Goal: Information Seeking & Learning: Learn about a topic

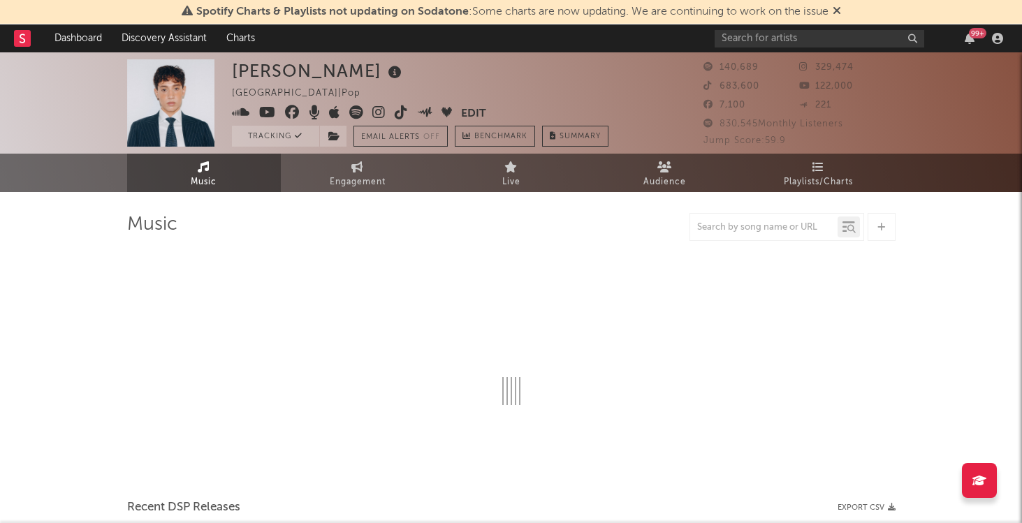
select select "6m"
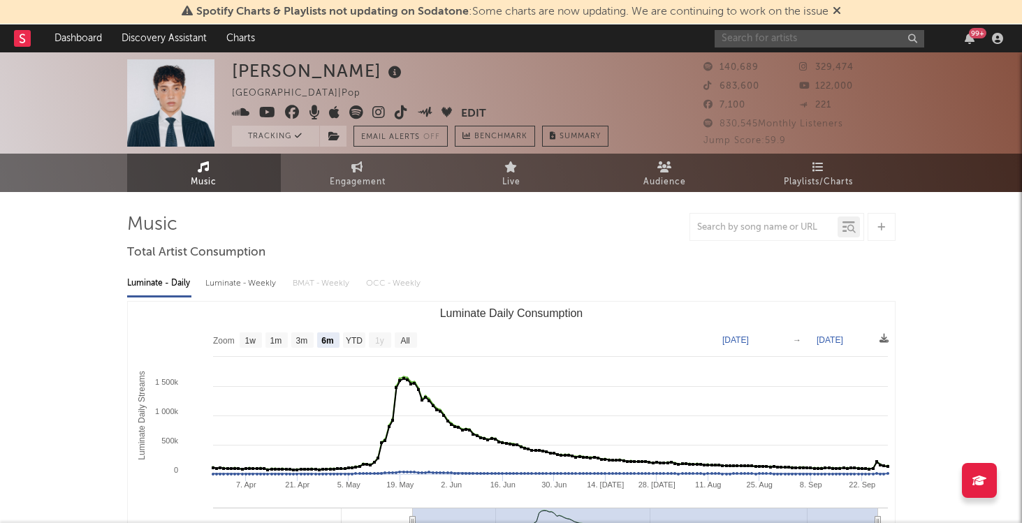
click at [782, 36] on input "text" at bounding box center [819, 38] width 210 height 17
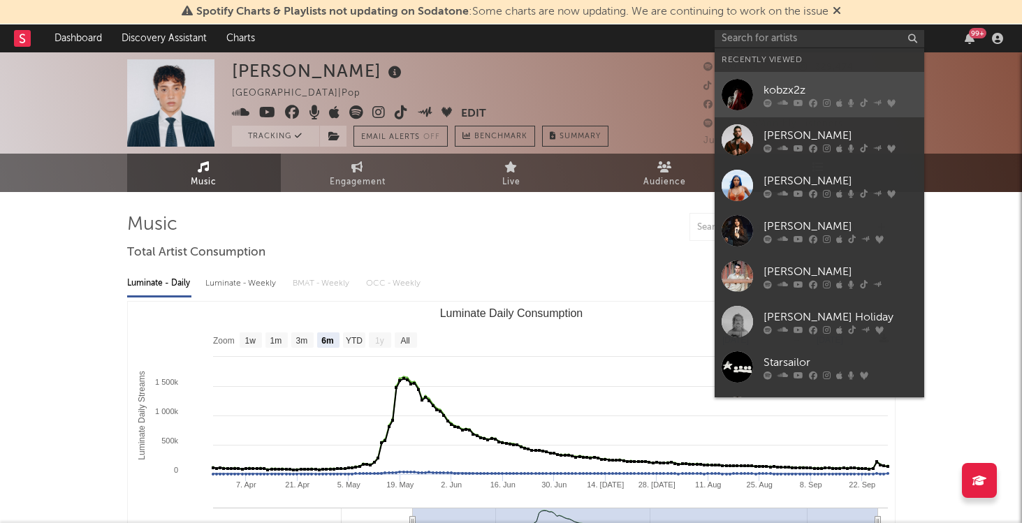
click at [800, 85] on div "kobzx2z" at bounding box center [840, 90] width 154 height 17
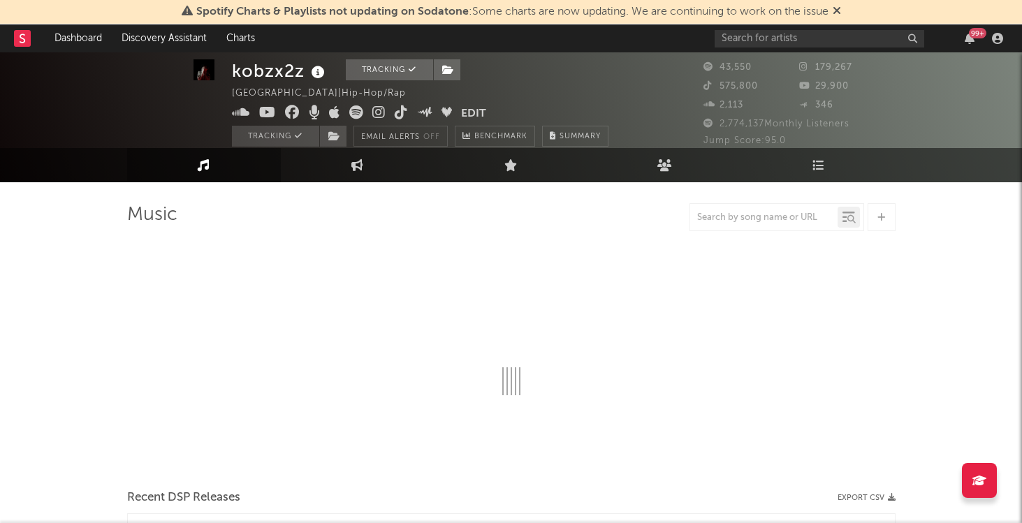
select select "6m"
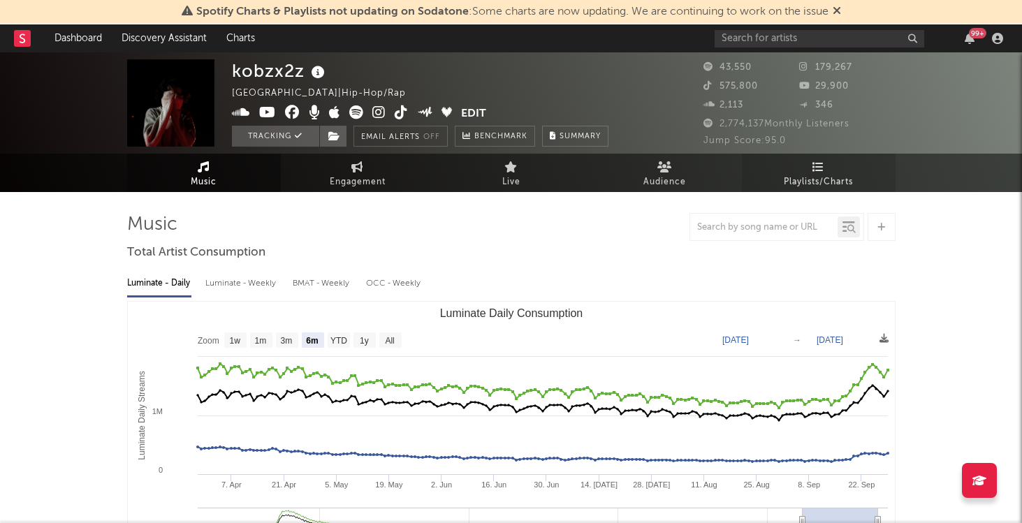
click at [816, 173] on link "Playlists/Charts" at bounding box center [819, 173] width 154 height 38
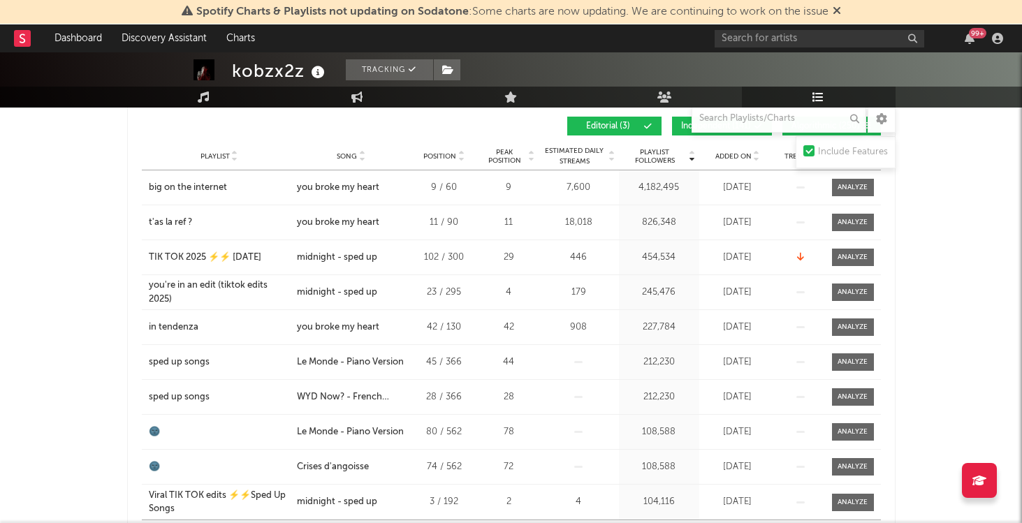
scroll to position [241, 0]
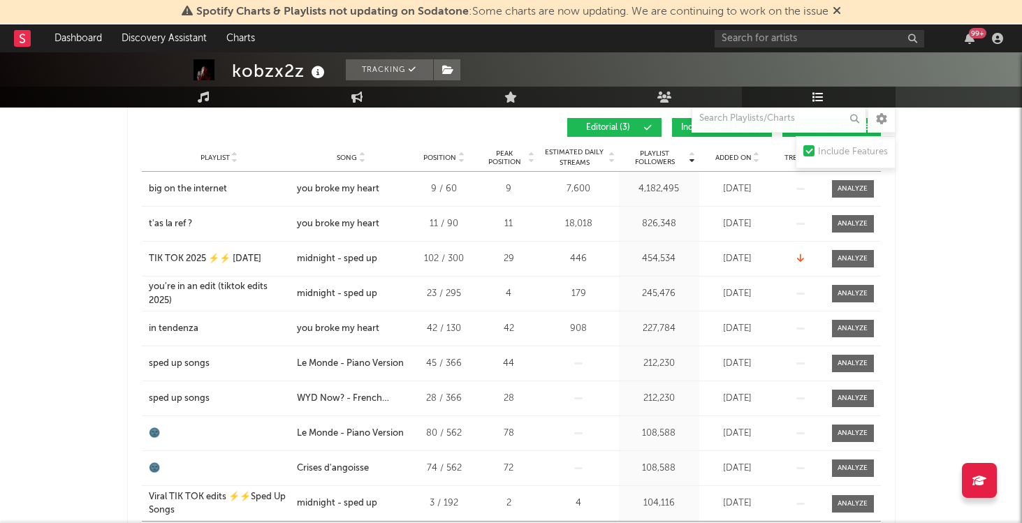
click at [736, 156] on span "Added On" at bounding box center [733, 158] width 36 height 8
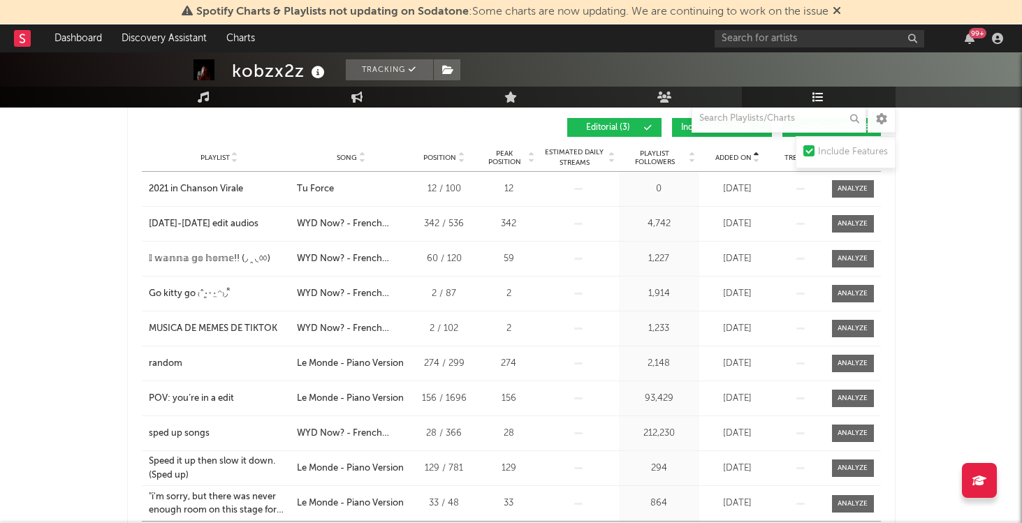
click at [736, 156] on span "Added On" at bounding box center [733, 158] width 36 height 8
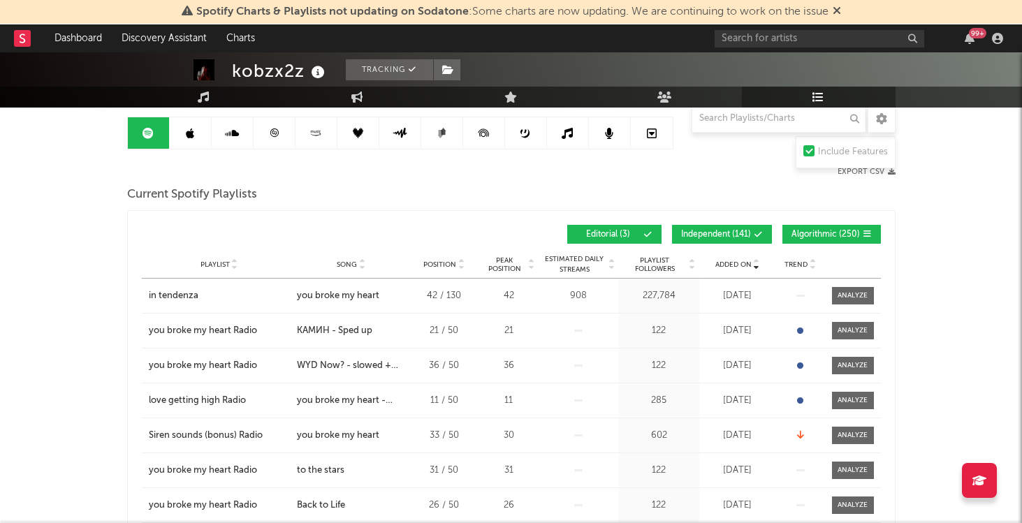
scroll to position [135, 0]
click at [731, 228] on button "Independent ( 141 )" at bounding box center [722, 233] width 100 height 19
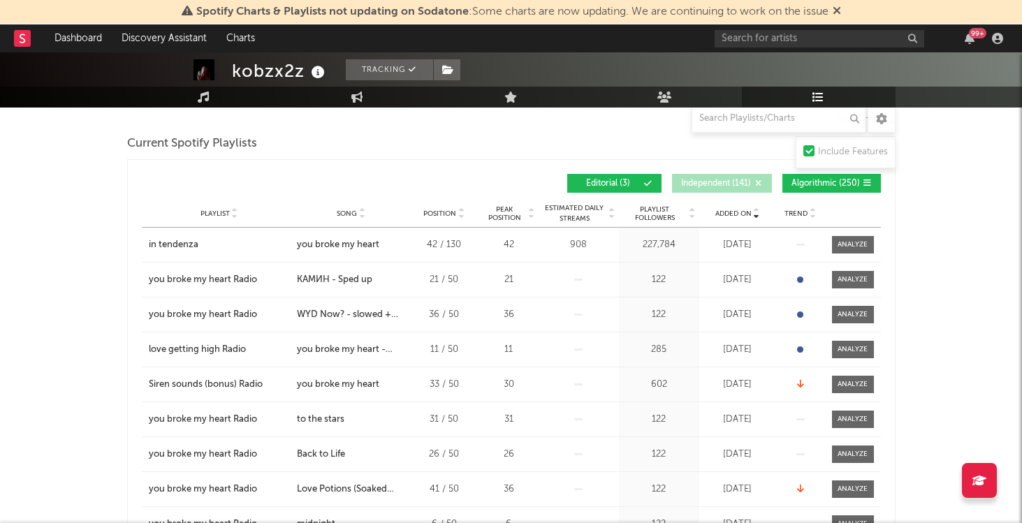
scroll to position [203, 0]
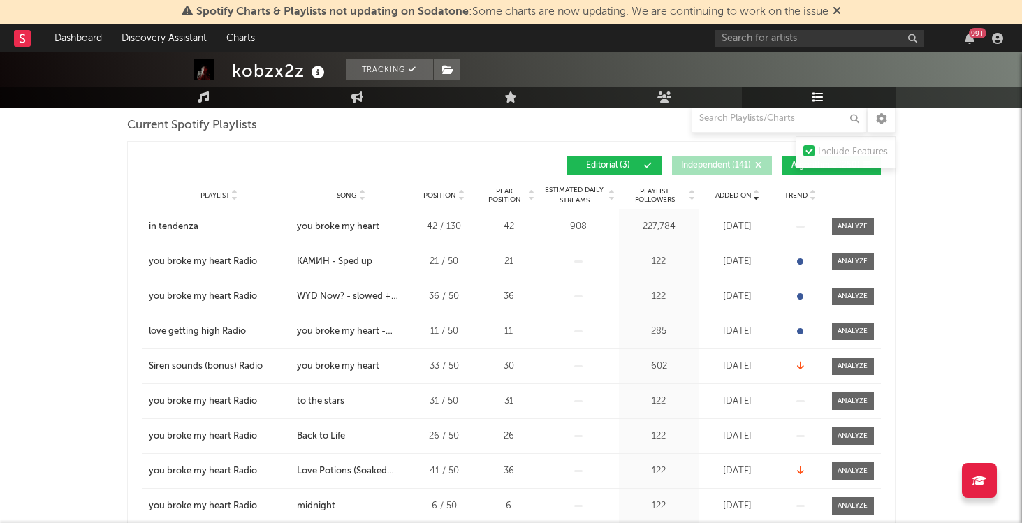
click at [732, 200] on div "Playlist City Song Position Peak Position Estimated Daily Streams Playlist Foll…" at bounding box center [511, 196] width 739 height 28
click at [734, 196] on span "Added On" at bounding box center [733, 195] width 36 height 8
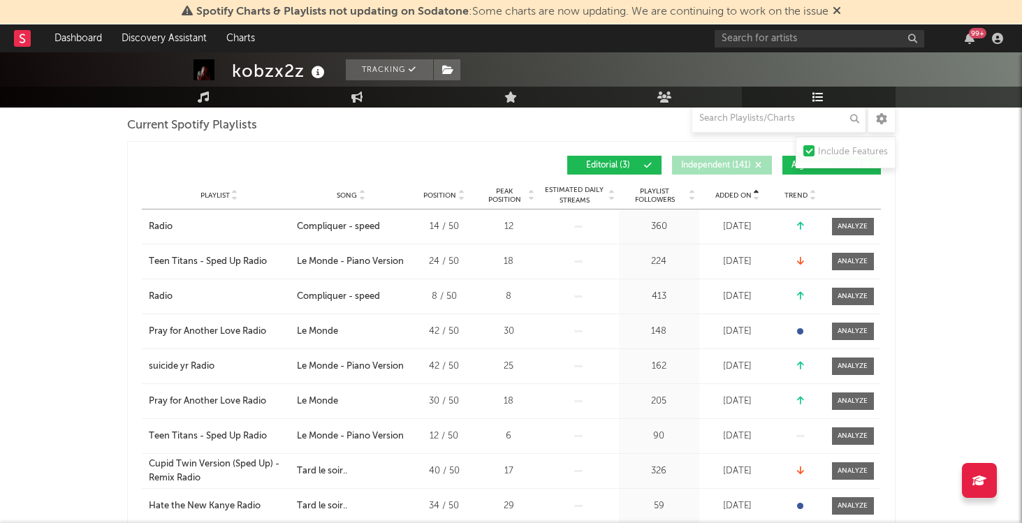
click at [734, 196] on span "Added On" at bounding box center [733, 195] width 36 height 8
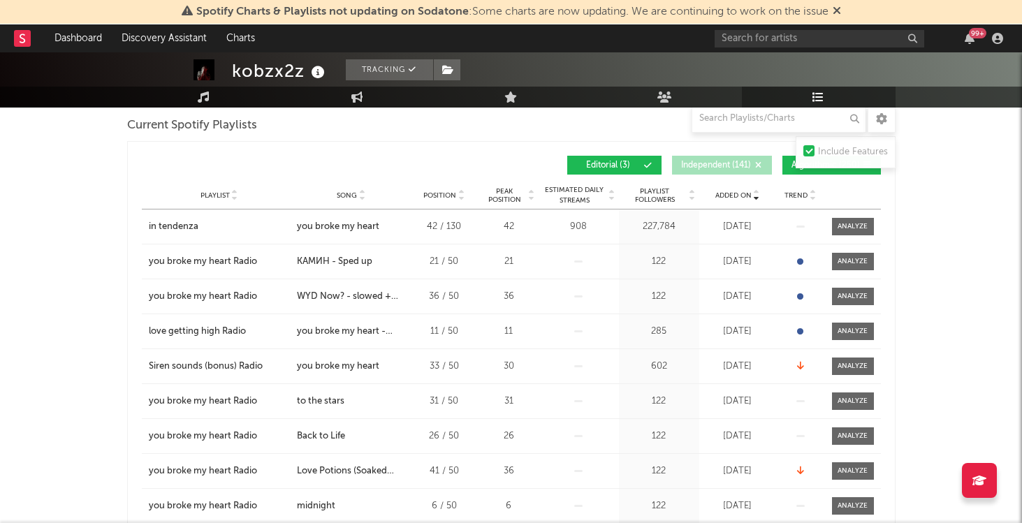
scroll to position [182, 0]
